Goal: Transaction & Acquisition: Purchase product/service

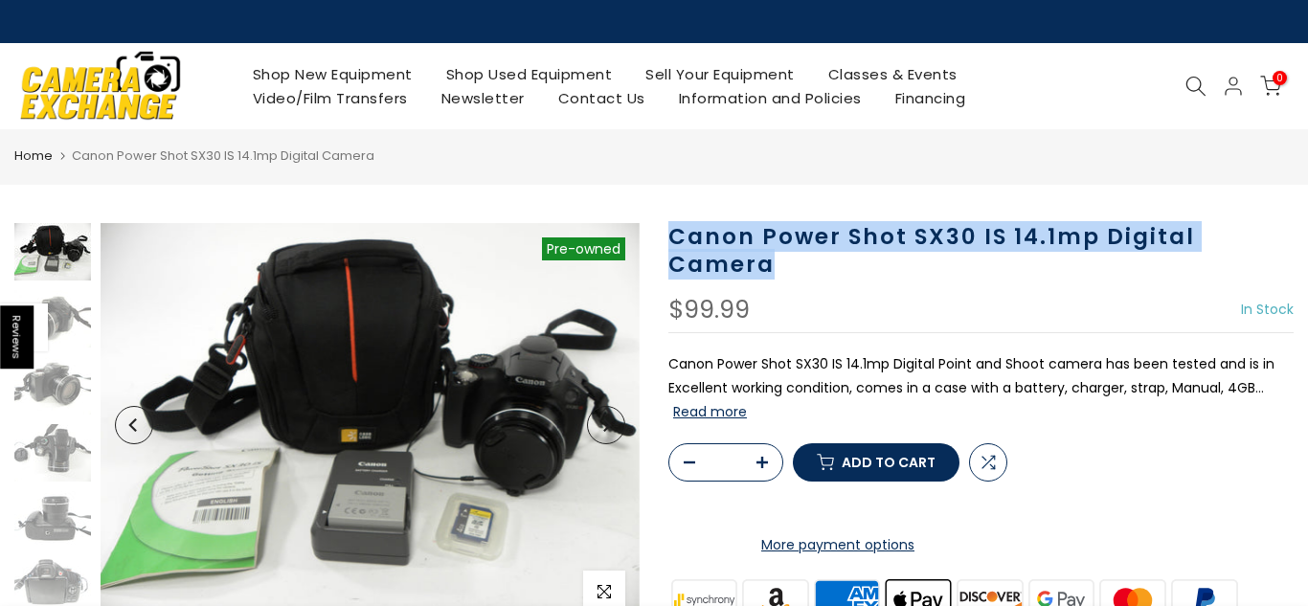
drag, startPoint x: 671, startPoint y: 237, endPoint x: 768, endPoint y: 266, distance: 101.2
click at [768, 266] on h1 "Canon Power Shot SX30 IS 14.1mp Digital Camera" at bounding box center [980, 251] width 625 height 56
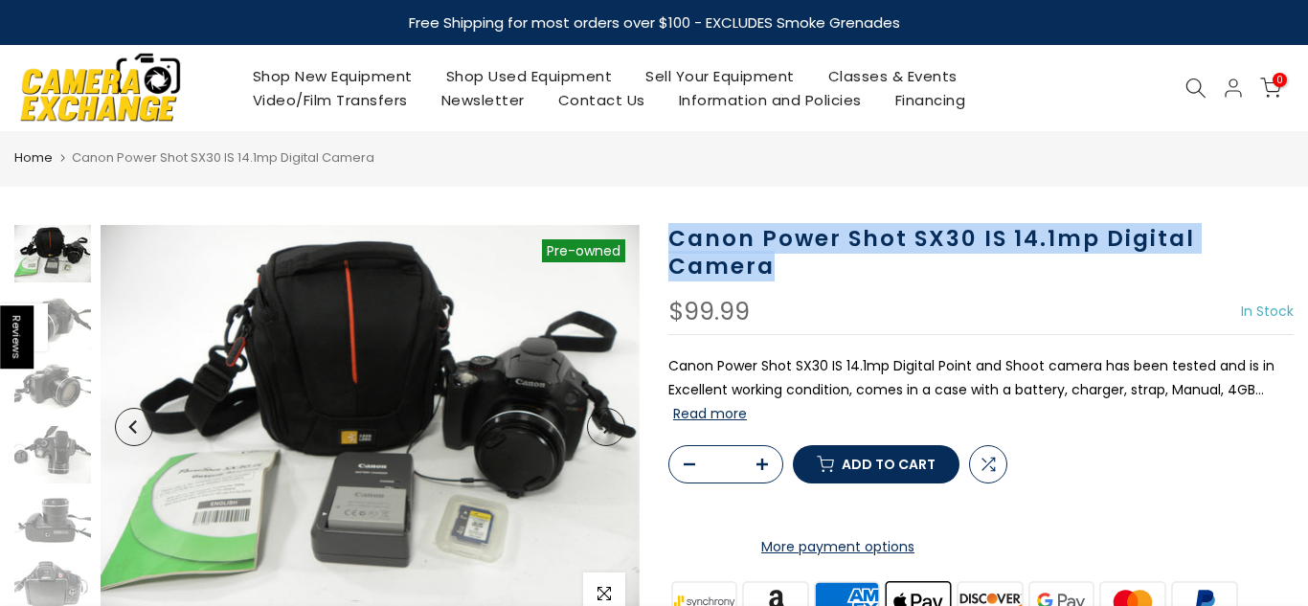
copy h1 "Canon Power Shot SX30 IS 14.1mp Digital Camera"
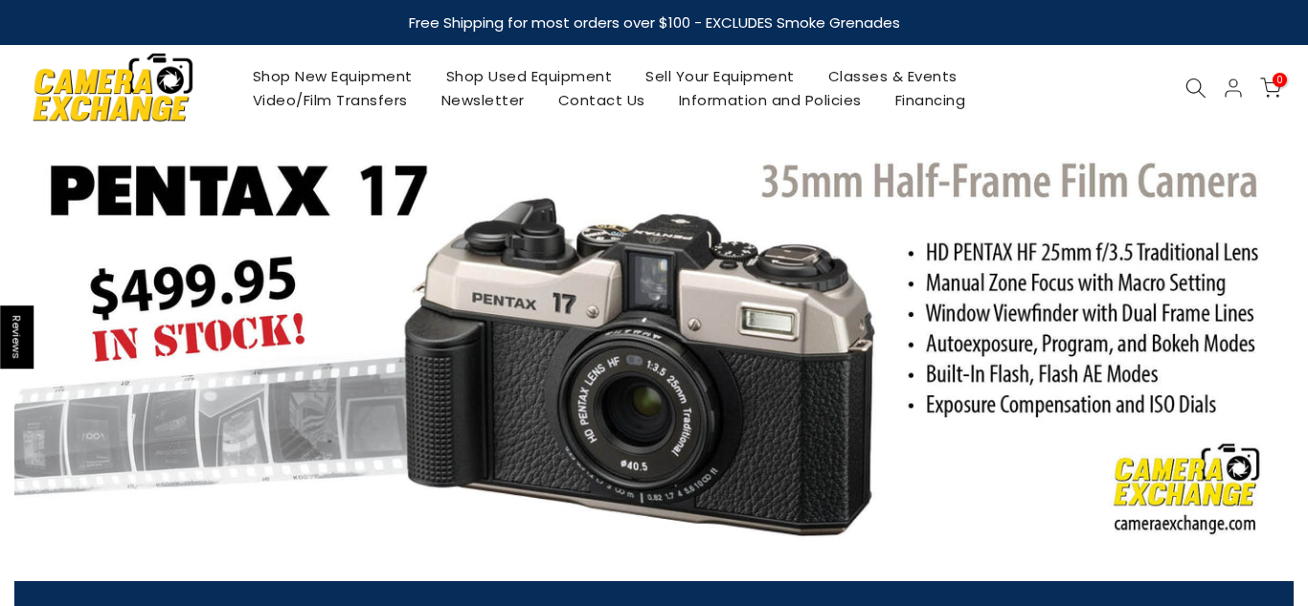
click at [1186, 78] on icon at bounding box center [1195, 88] width 21 height 21
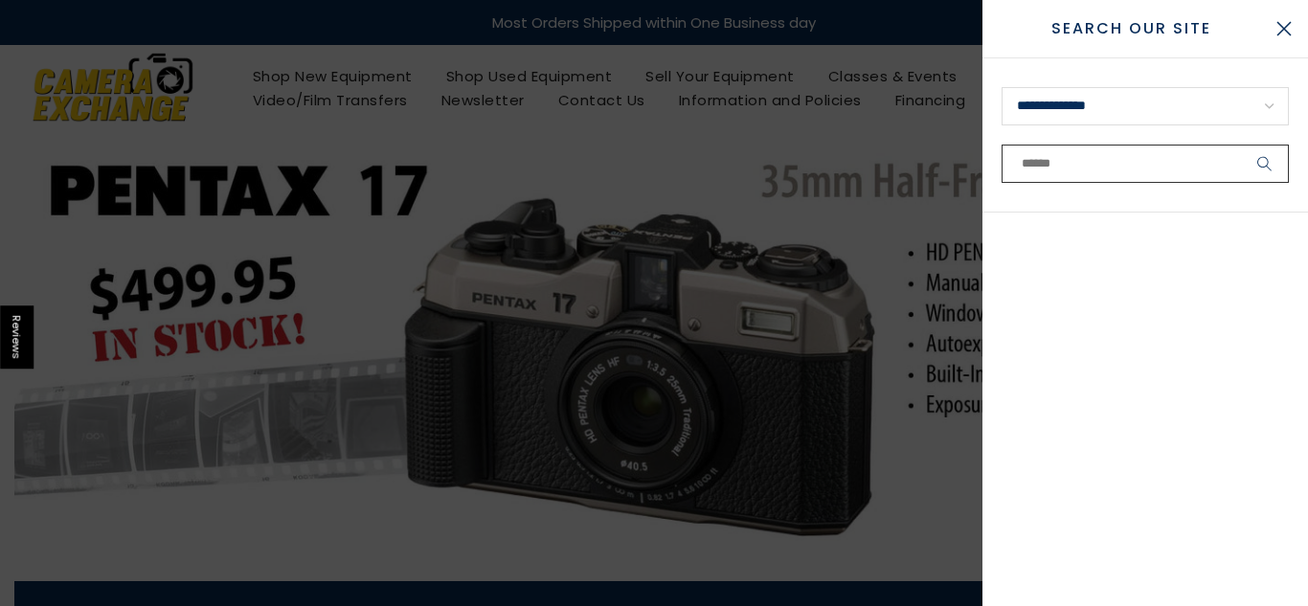
click at [1096, 178] on input "text" at bounding box center [1145, 164] width 287 height 38
paste input "**********"
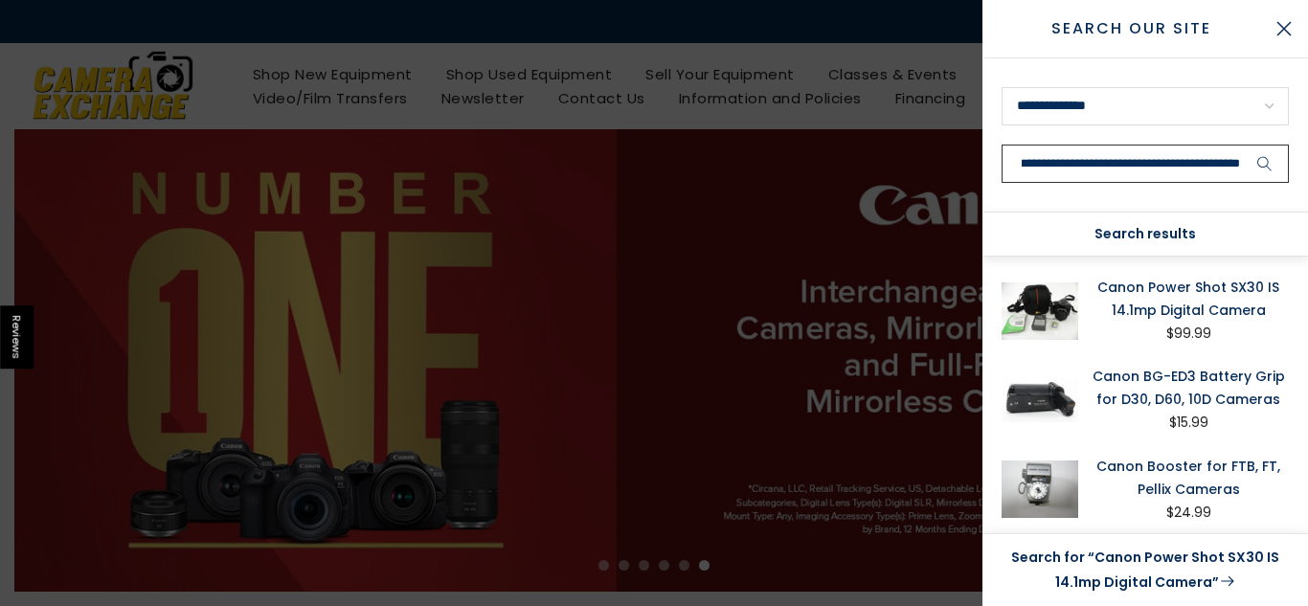
scroll to position [2, 0]
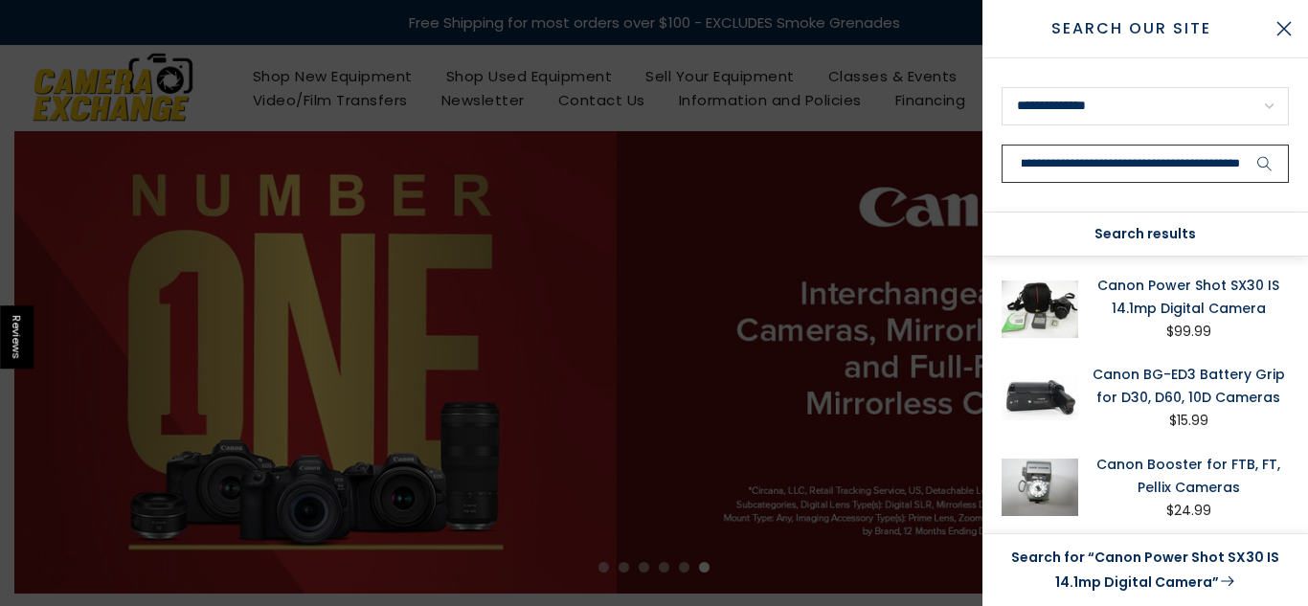
type input "**********"
click at [1141, 304] on link "Canon Power Shot SX30 IS 14.1mp Digital Camera" at bounding box center [1188, 297] width 201 height 46
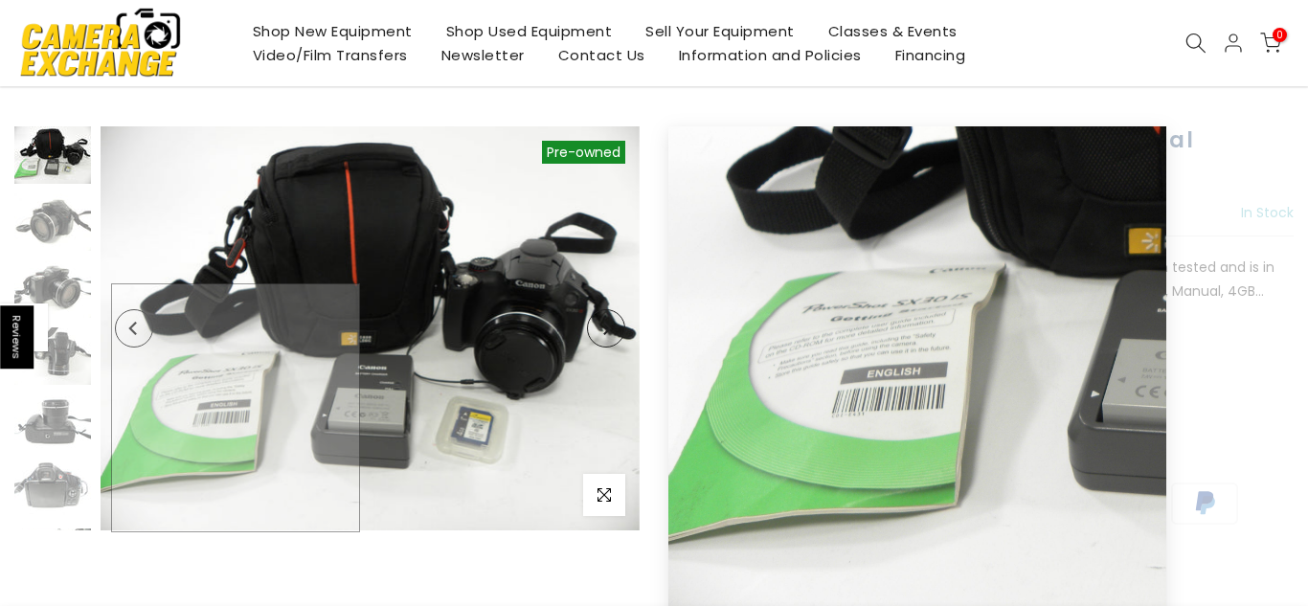
scroll to position [95, 0]
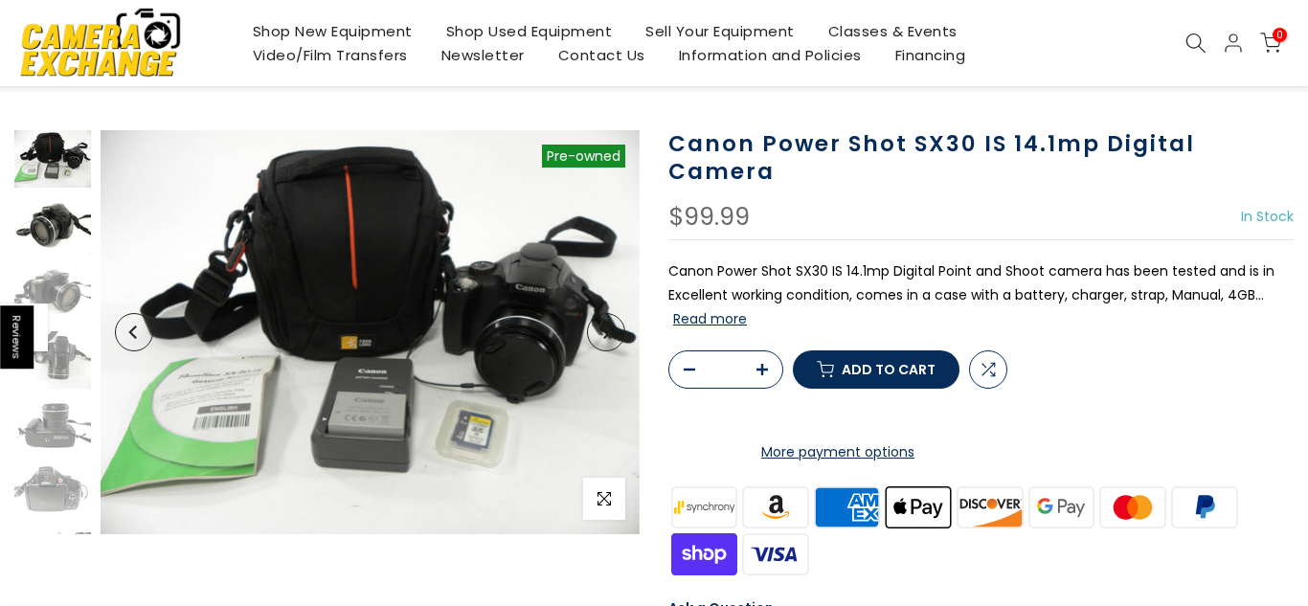
click at [57, 219] on img at bounding box center [52, 225] width 77 height 57
